Goal: Information Seeking & Learning: Learn about a topic

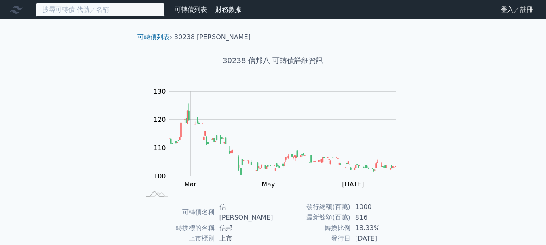
click at [111, 10] on input at bounding box center [100, 10] width 129 height 14
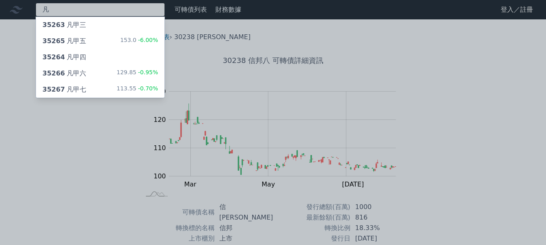
type input "凡"
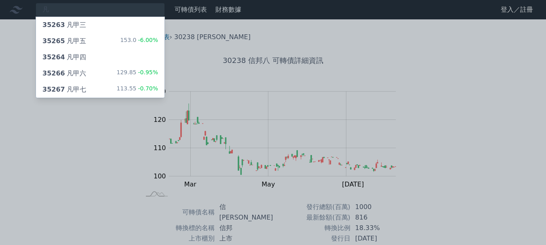
click at [132, 87] on div "113.55 -0.70%" at bounding box center [137, 90] width 42 height 10
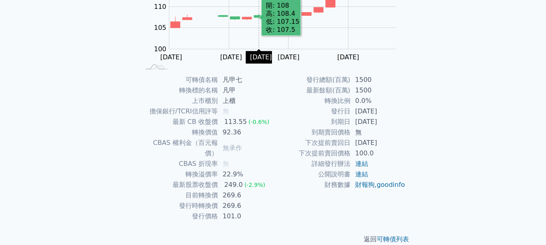
scroll to position [129, 0]
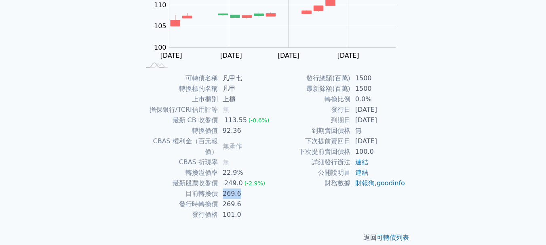
drag, startPoint x: 224, startPoint y: 182, endPoint x: 240, endPoint y: 183, distance: 15.8
click at [240, 189] on td "269.6" at bounding box center [245, 194] width 55 height 11
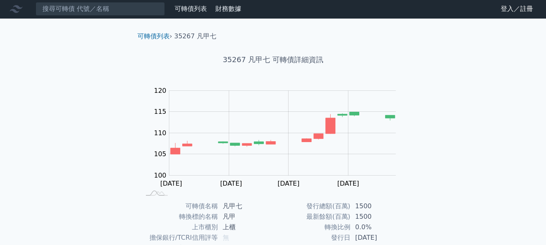
scroll to position [0, 0]
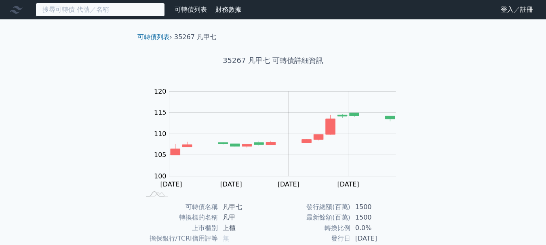
click at [118, 7] on input at bounding box center [100, 10] width 129 height 14
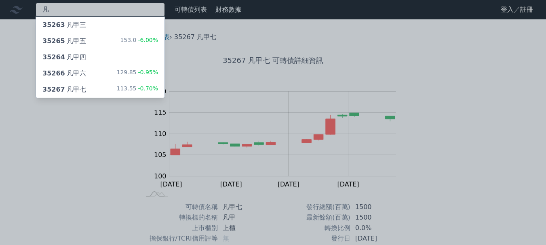
type input "凡"
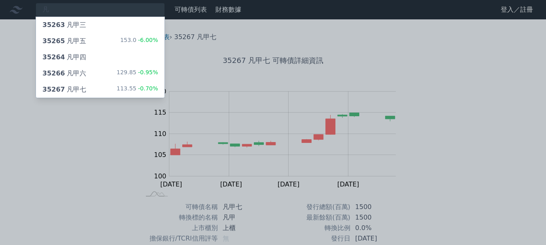
click at [103, 74] on div "35266 凡甲六 129.85 -0.95%" at bounding box center [100, 74] width 129 height 16
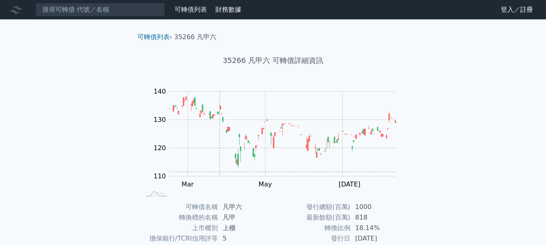
scroll to position [129, 0]
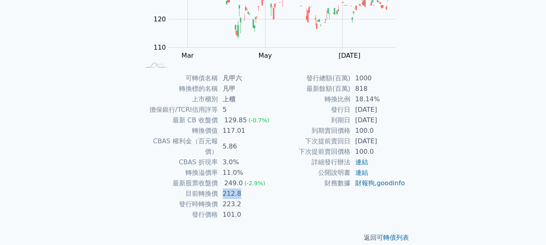
drag, startPoint x: 224, startPoint y: 183, endPoint x: 238, endPoint y: 184, distance: 13.4
click at [238, 189] on td "212.8" at bounding box center [245, 194] width 55 height 11
drag, startPoint x: 223, startPoint y: 164, endPoint x: 243, endPoint y: 165, distance: 19.4
click at [243, 168] on td "11.0%" at bounding box center [245, 173] width 55 height 11
drag, startPoint x: 225, startPoint y: 130, endPoint x: 244, endPoint y: 130, distance: 19.0
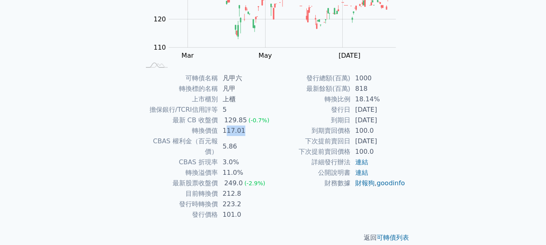
click at [244, 130] on td "117.01" at bounding box center [245, 131] width 55 height 11
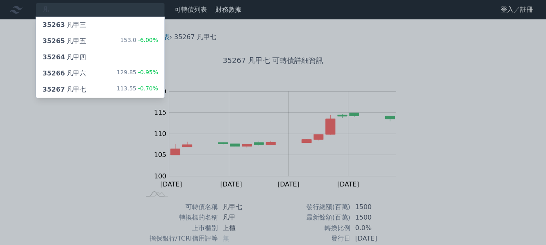
click at [80, 43] on div "35265 凡甲五" at bounding box center [64, 41] width 44 height 10
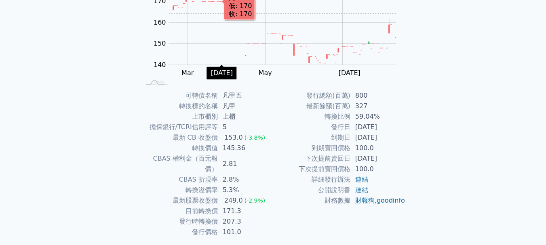
scroll to position [121, 0]
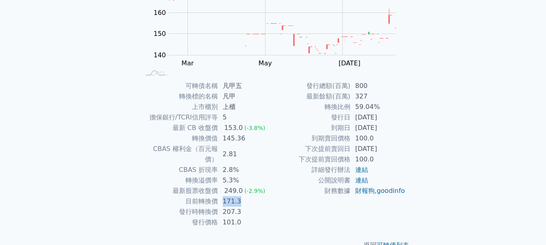
drag, startPoint x: 239, startPoint y: 192, endPoint x: 224, endPoint y: 191, distance: 14.2
click at [224, 197] on td "171.3" at bounding box center [245, 202] width 55 height 11
drag, startPoint x: 242, startPoint y: 203, endPoint x: 223, endPoint y: 201, distance: 19.0
click at [223, 207] on td "207.3" at bounding box center [245, 212] width 55 height 11
drag, startPoint x: 237, startPoint y: 170, endPoint x: 220, endPoint y: 170, distance: 16.2
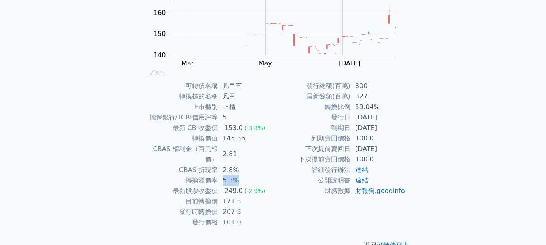
click at [220, 176] on td "5.3%" at bounding box center [245, 181] width 55 height 11
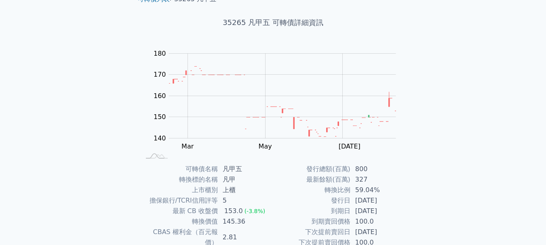
scroll to position [0, 0]
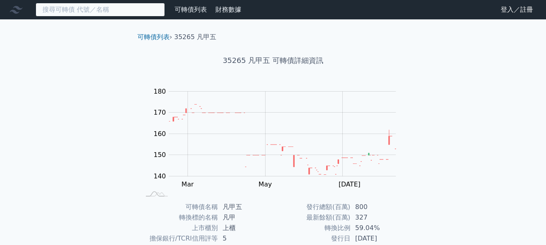
click at [97, 11] on input at bounding box center [100, 10] width 129 height 14
click at [93, 13] on div "R" at bounding box center [100, 10] width 129 height 14
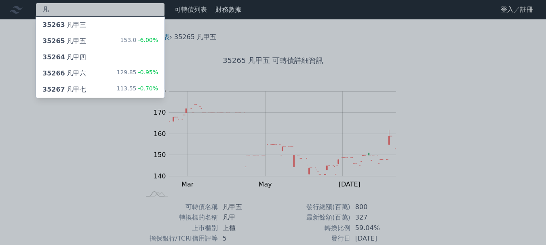
type input "凡"
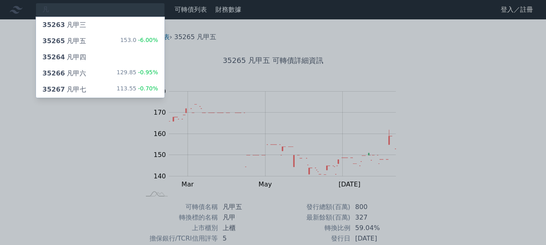
click at [104, 55] on div "35264 凡甲四" at bounding box center [100, 57] width 129 height 16
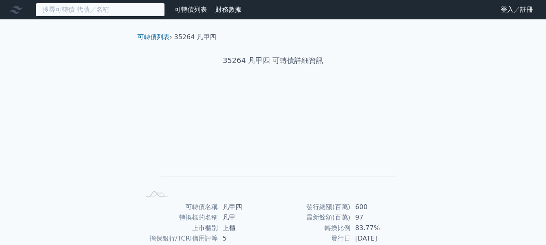
click at [94, 14] on input at bounding box center [100, 10] width 129 height 14
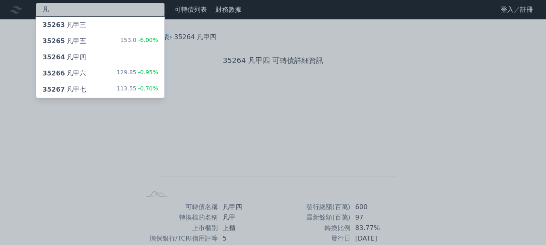
type input "凡"
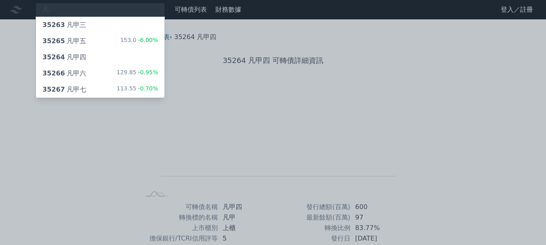
click at [101, 30] on div "35263 凡甲三" at bounding box center [100, 25] width 129 height 16
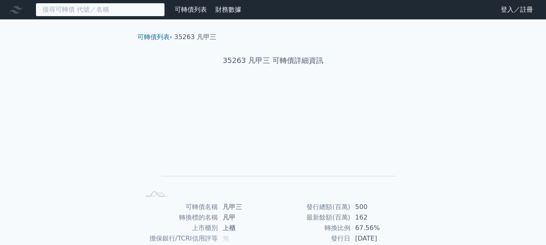
click at [116, 12] on input at bounding box center [100, 10] width 129 height 14
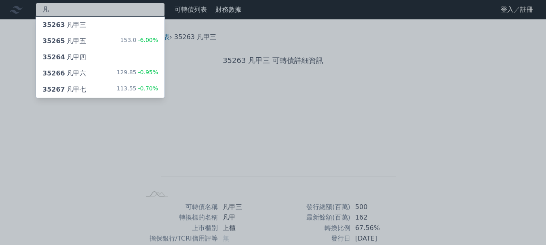
type input "凡"
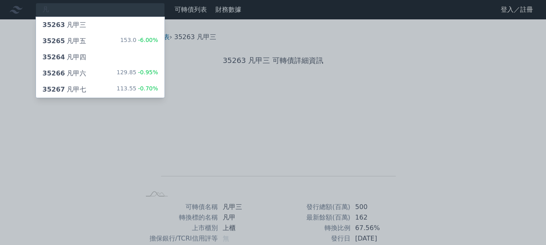
click at [103, 90] on div "35267 凡甲七 113.55 -0.70%" at bounding box center [100, 90] width 129 height 16
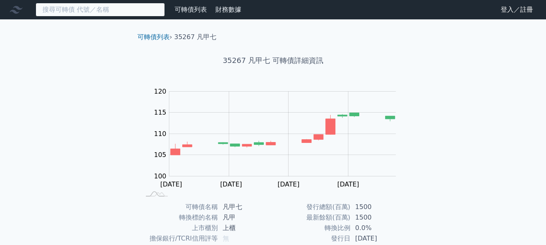
click at [89, 11] on input at bounding box center [100, 10] width 129 height 14
drag, startPoint x: 88, startPoint y: 11, endPoint x: 110, endPoint y: 11, distance: 22.2
click at [110, 11] on input at bounding box center [100, 10] width 129 height 14
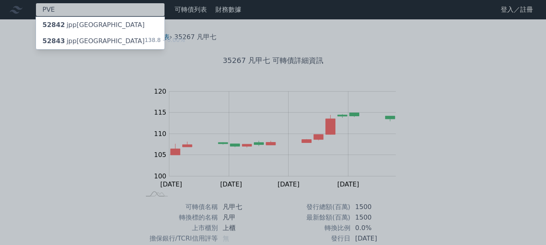
type input "傷"
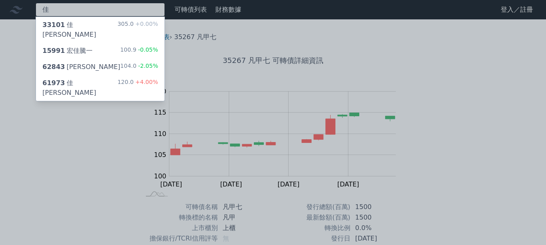
type input "佳"
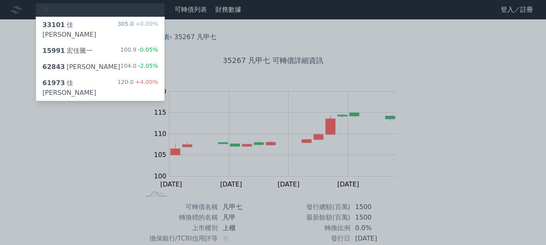
click at [125, 78] on div "120.0 +4.00%" at bounding box center [138, 87] width 40 height 19
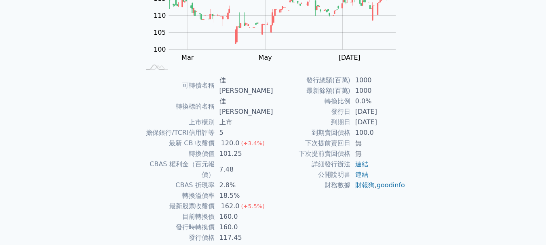
scroll to position [129, 0]
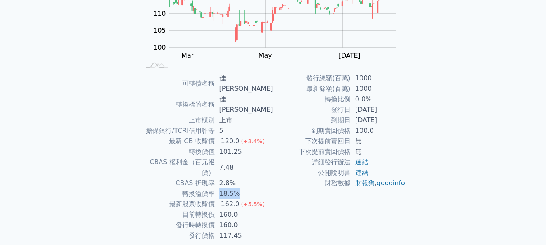
drag, startPoint x: 239, startPoint y: 162, endPoint x: 224, endPoint y: 164, distance: 15.5
click at [224, 189] on td "18.5%" at bounding box center [244, 194] width 59 height 11
drag, startPoint x: 239, startPoint y: 184, endPoint x: 224, endPoint y: 184, distance: 15.4
click at [224, 210] on td "160.0" at bounding box center [244, 215] width 59 height 11
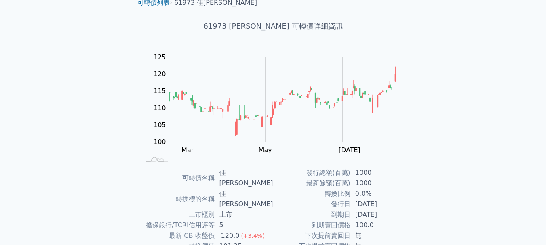
scroll to position [0, 0]
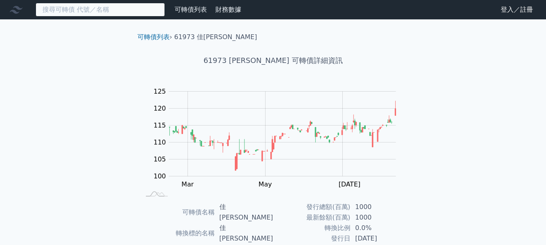
click at [120, 12] on input at bounding box center [100, 10] width 129 height 14
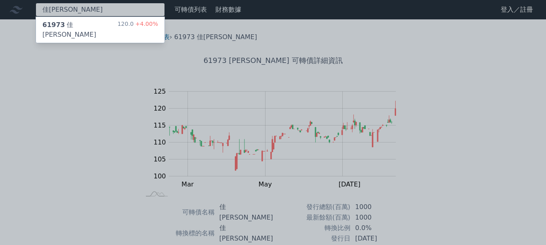
type input "佳[PERSON_NAME]"
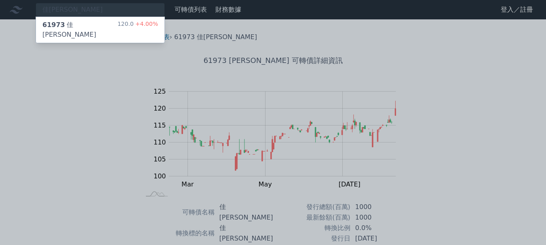
click at [84, 27] on div "61973 佳[PERSON_NAME]" at bounding box center [79, 29] width 75 height 19
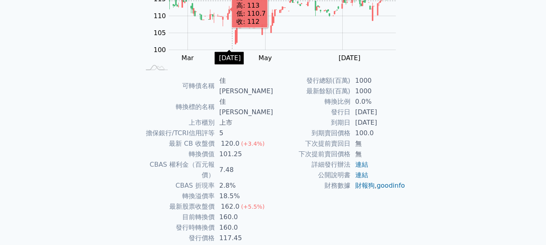
scroll to position [129, 0]
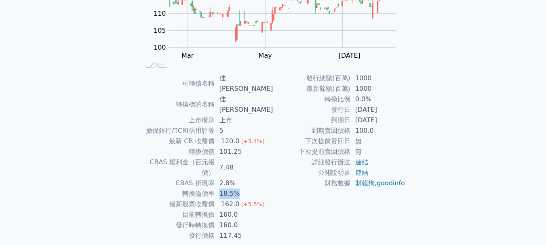
drag, startPoint x: 239, startPoint y: 162, endPoint x: 224, endPoint y: 164, distance: 14.4
click at [224, 189] on td "18.5%" at bounding box center [244, 194] width 59 height 11
